Goal: Transaction & Acquisition: Purchase product/service

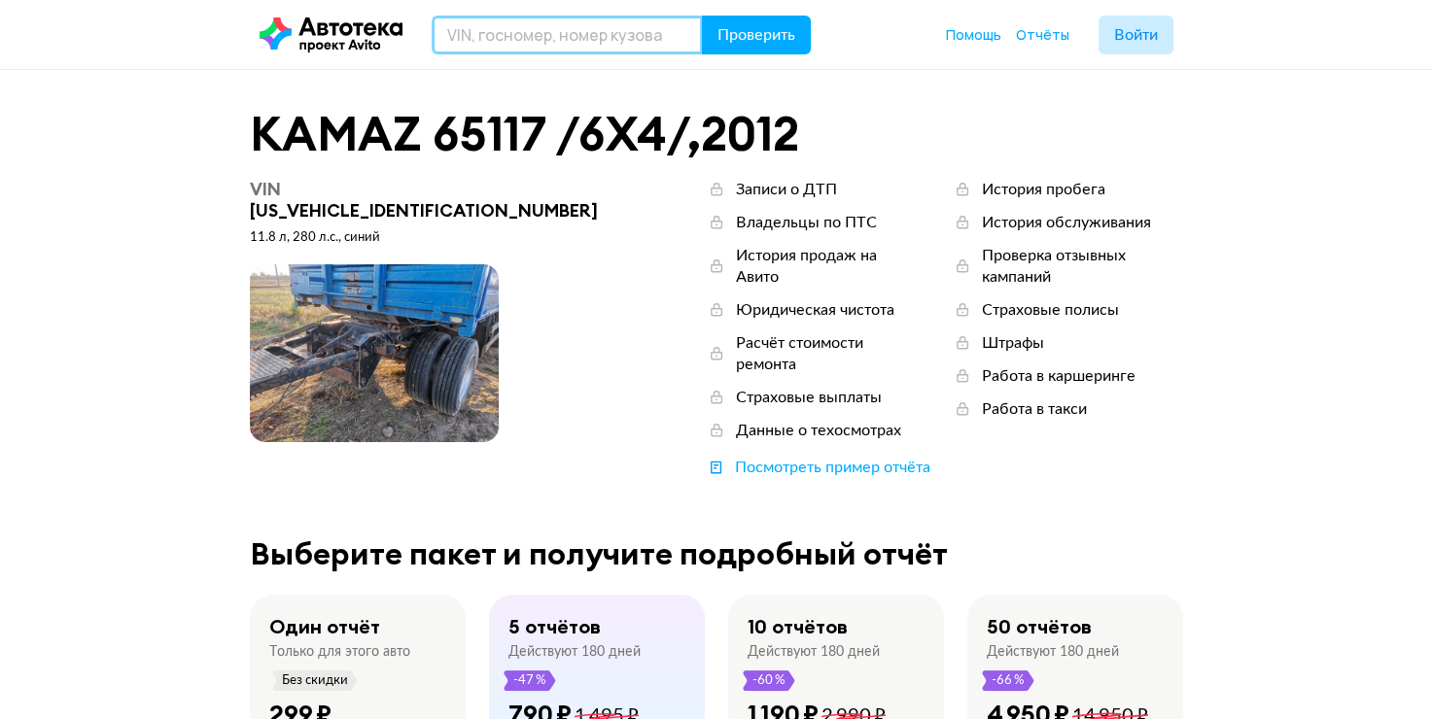
click at [493, 31] on input "text" at bounding box center [567, 35] width 271 height 39
type input "XUJ3035KD80000492"
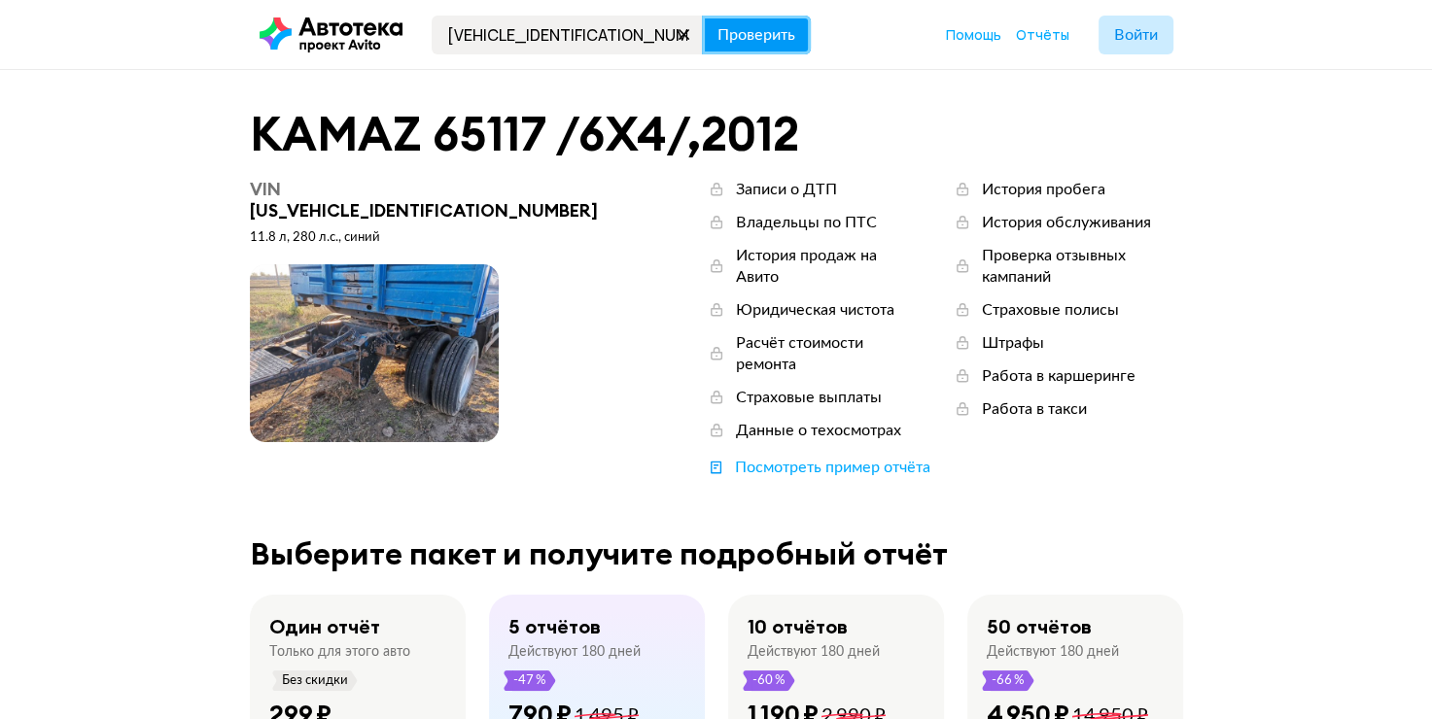
click at [732, 31] on span "Проверить" at bounding box center [757, 35] width 78 height 16
click at [768, 31] on span "Проверить" at bounding box center [757, 35] width 78 height 16
click at [768, 31] on button "Проверить" at bounding box center [756, 35] width 109 height 39
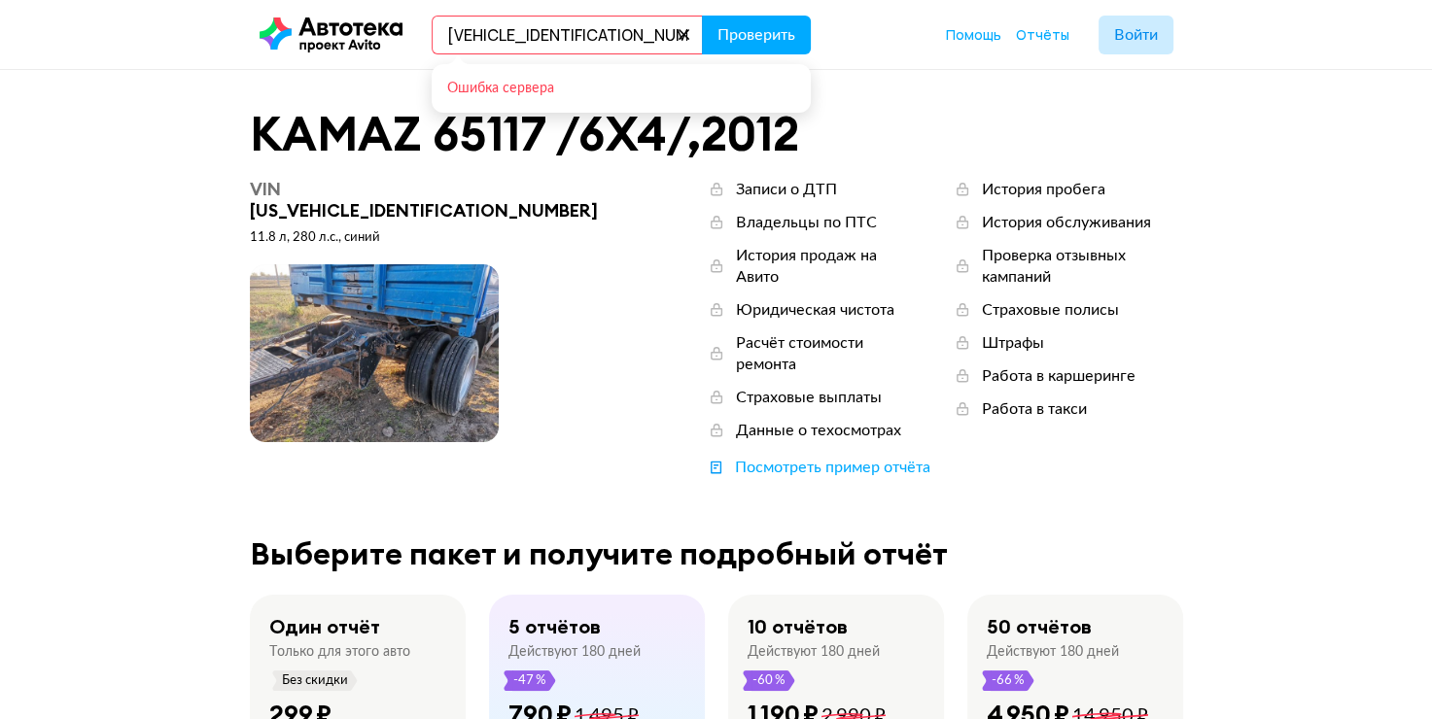
drag, startPoint x: 613, startPoint y: 28, endPoint x: 438, endPoint y: 44, distance: 175.7
click at [438, 44] on input "XUJ3035KD80000492" at bounding box center [567, 35] width 271 height 39
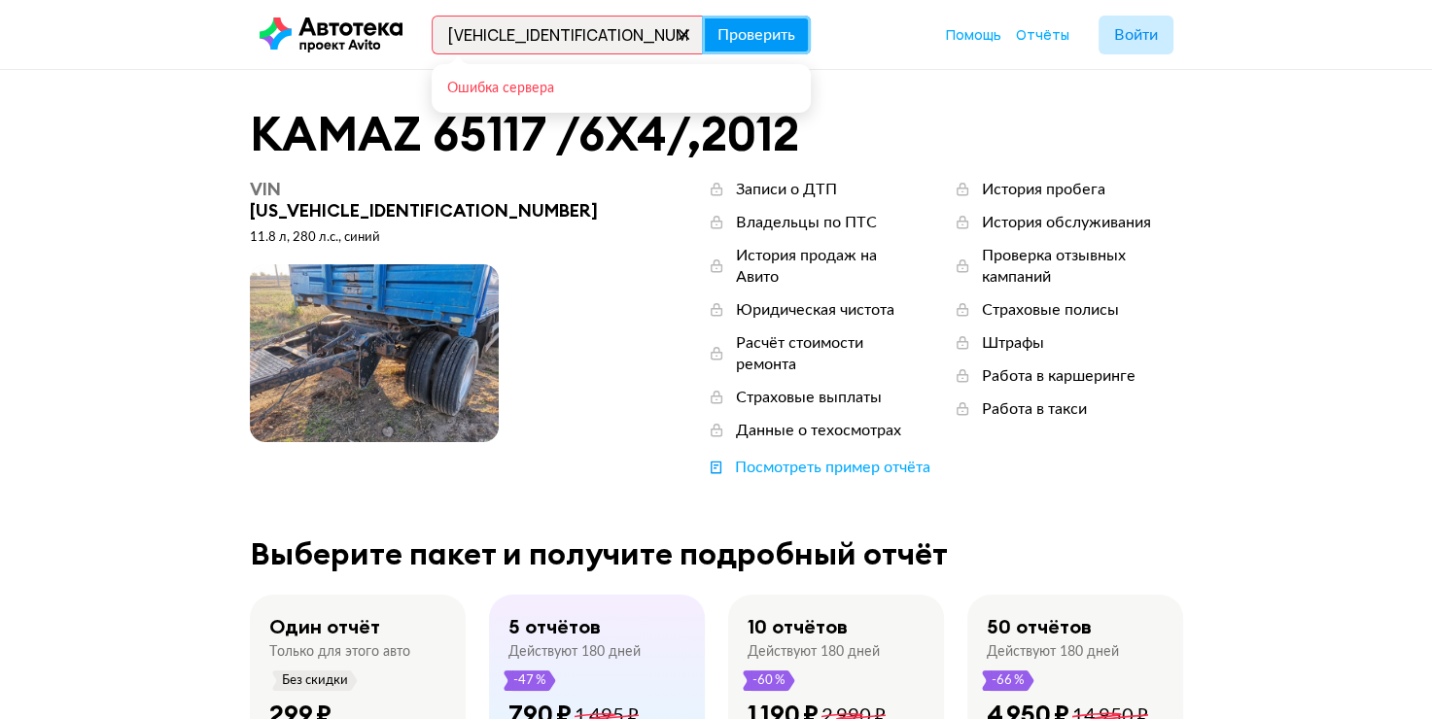
click at [753, 31] on span "Проверить" at bounding box center [757, 35] width 78 height 16
